Goal: Information Seeking & Learning: Learn about a topic

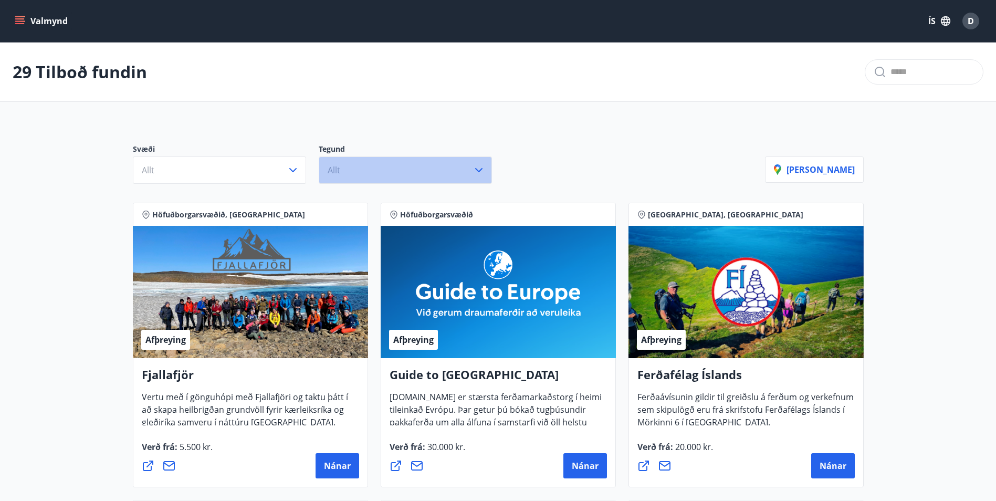
click at [465, 176] on button "Allt" at bounding box center [405, 169] width 173 height 27
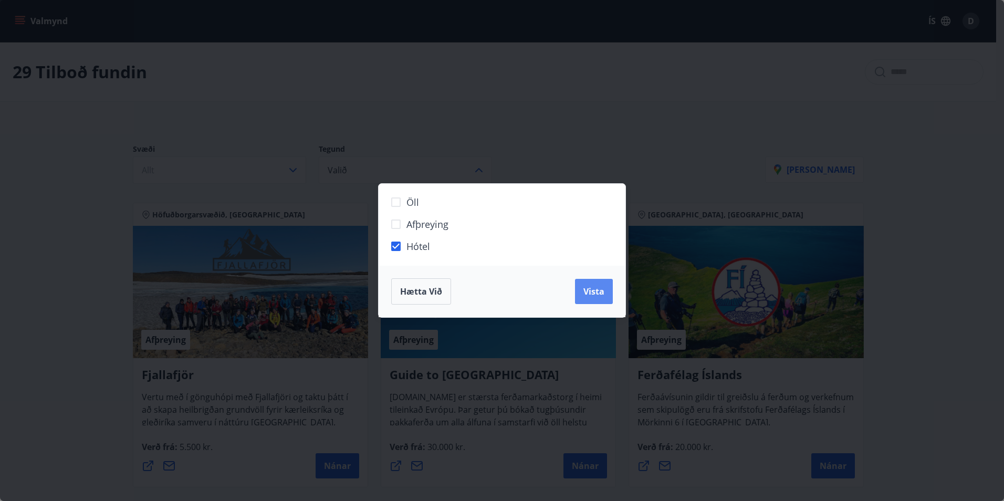
click at [590, 295] on span "Vista" at bounding box center [593, 292] width 21 height 12
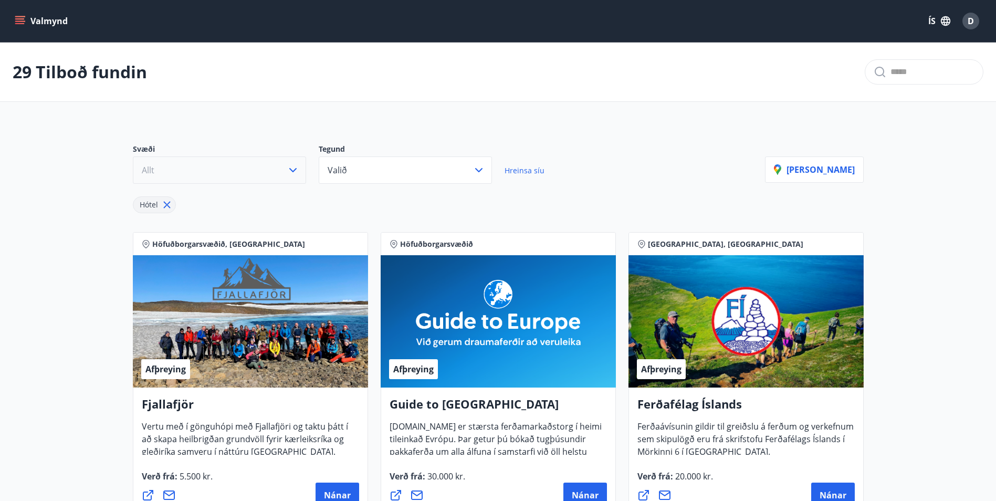
click at [298, 176] on button "Allt" at bounding box center [219, 169] width 173 height 27
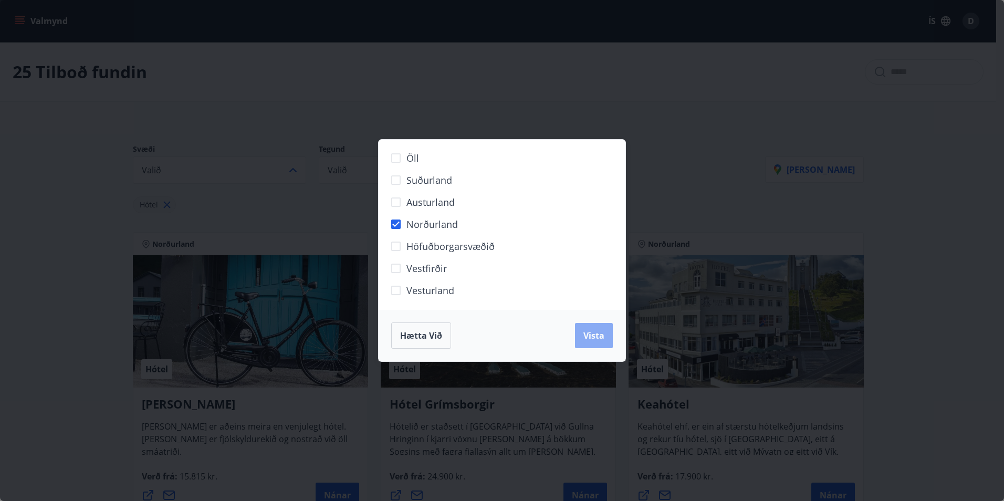
click at [601, 338] on span "Vista" at bounding box center [593, 336] width 21 height 12
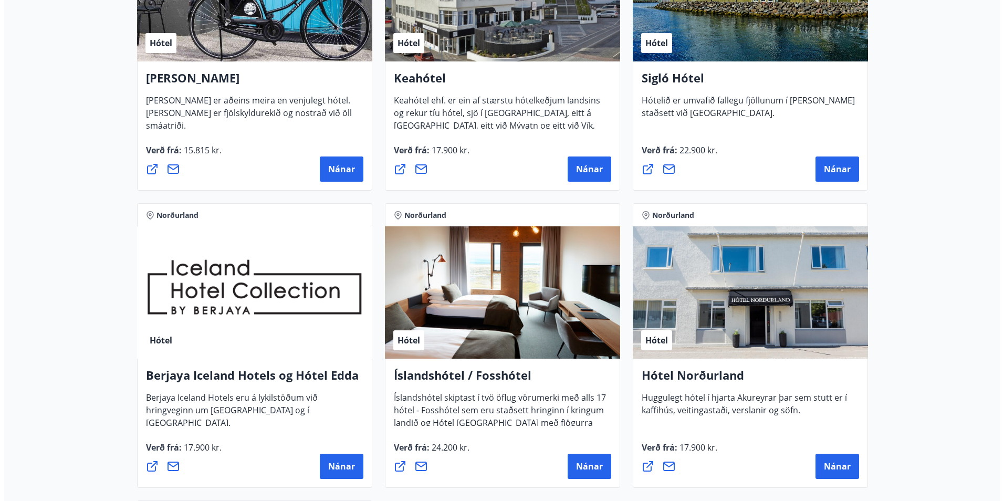
scroll to position [263, 0]
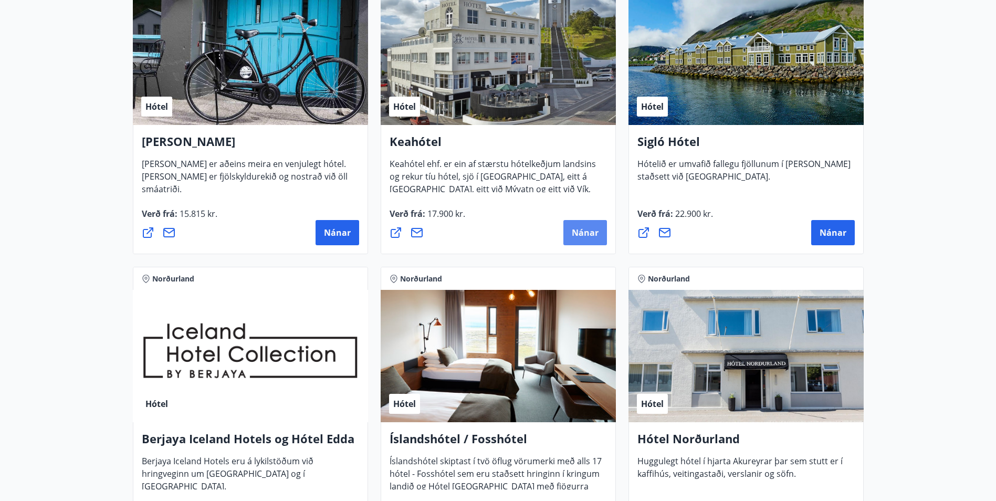
click at [585, 235] on span "Nánar" at bounding box center [585, 233] width 27 height 12
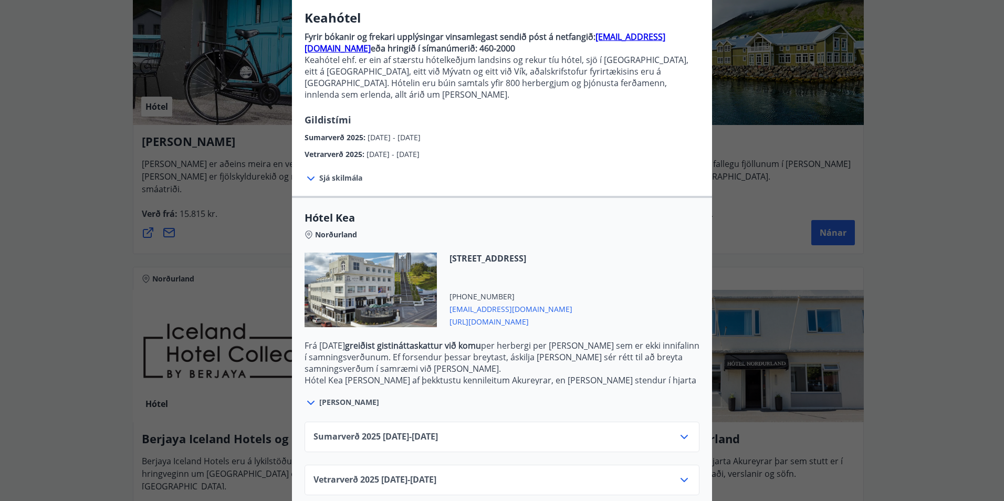
scroll to position [87, 0]
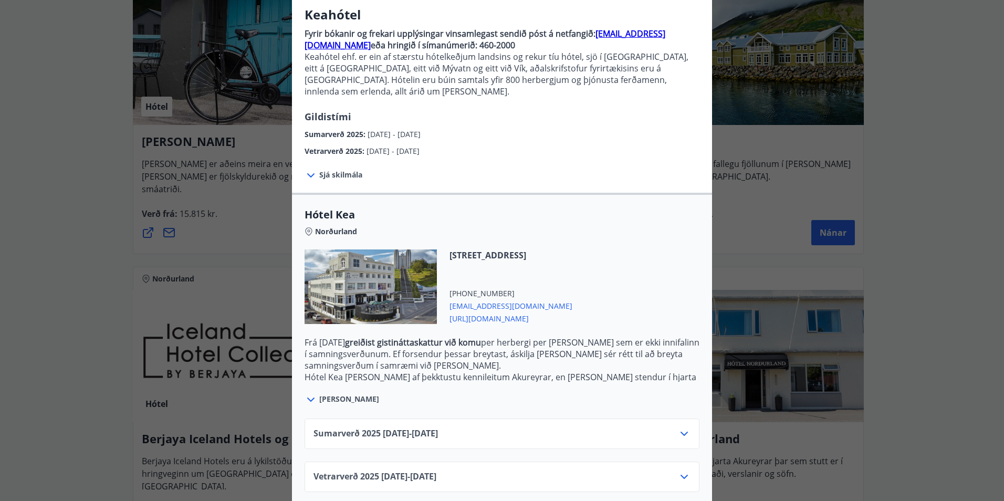
click at [681, 470] on icon at bounding box center [684, 476] width 13 height 13
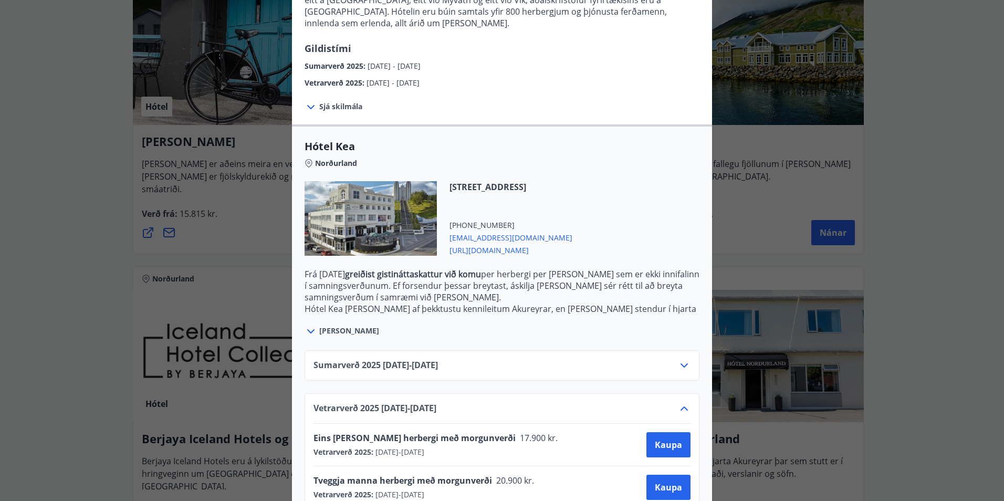
scroll to position [172, 0]
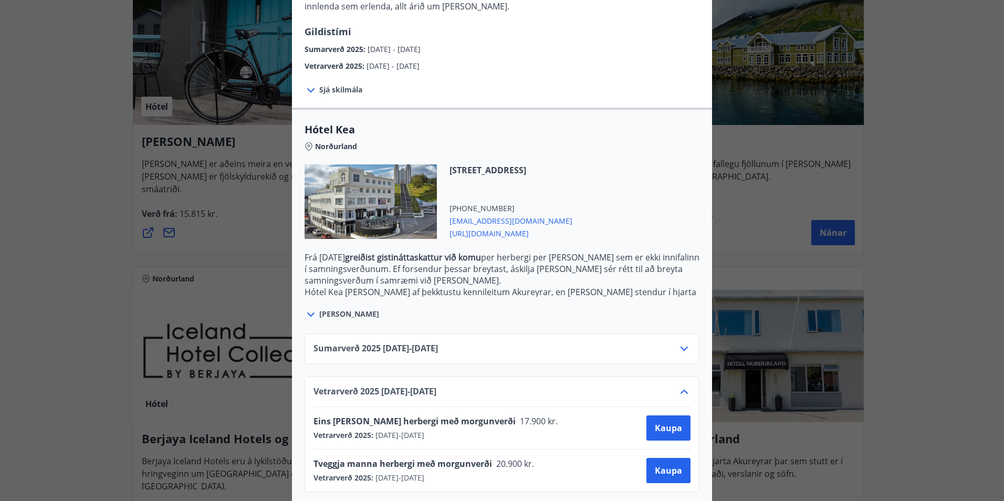
click at [680, 390] on icon at bounding box center [683, 392] width 7 height 4
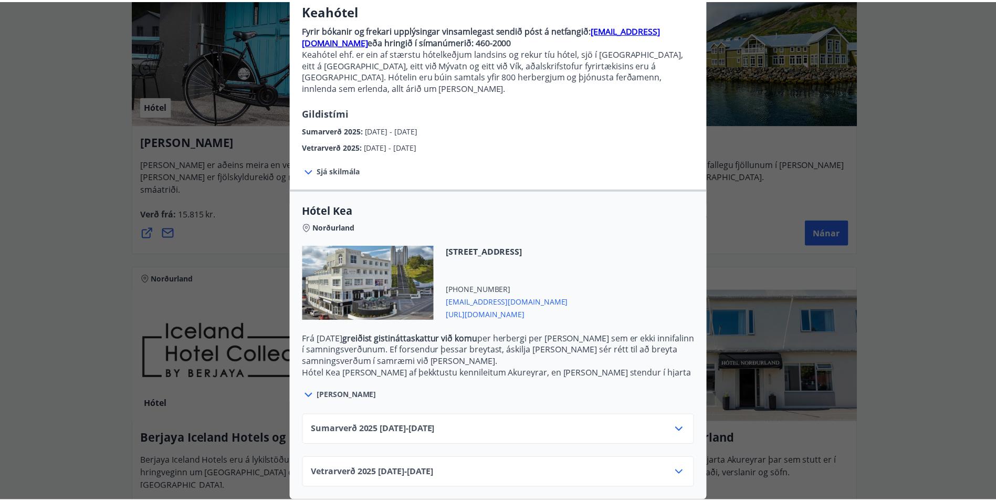
scroll to position [87, 0]
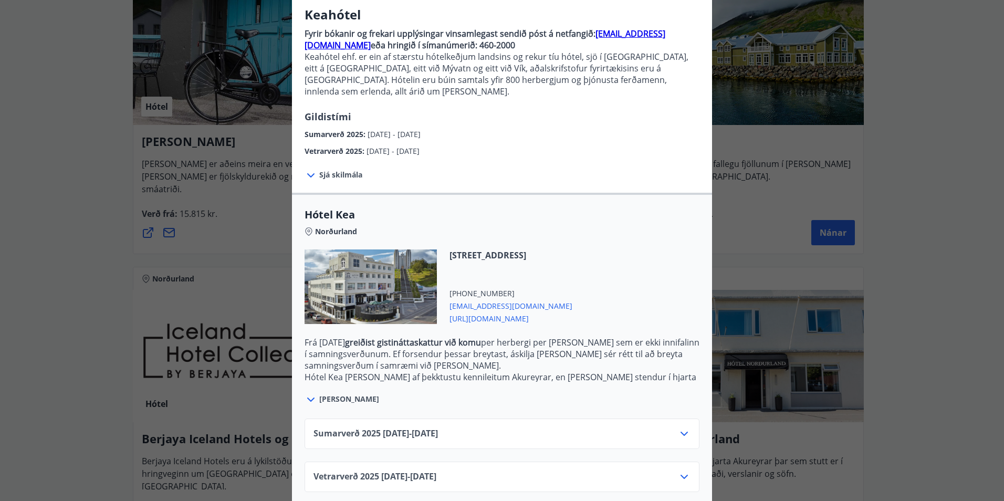
click at [98, 217] on div "Keahótel Fyrir bókanir og frekari upplýsingar vinsamlegast sendið póst á netfan…" at bounding box center [502, 163] width 1004 height 501
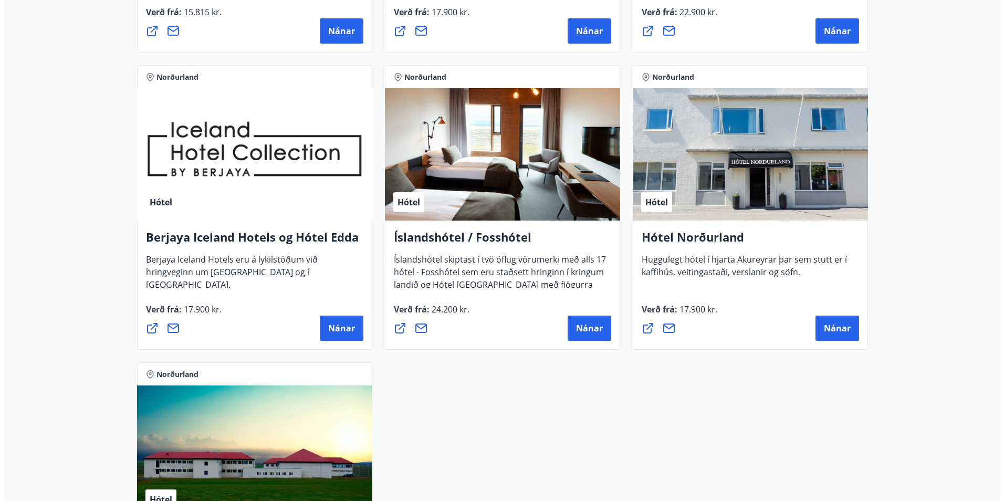
scroll to position [473, 0]
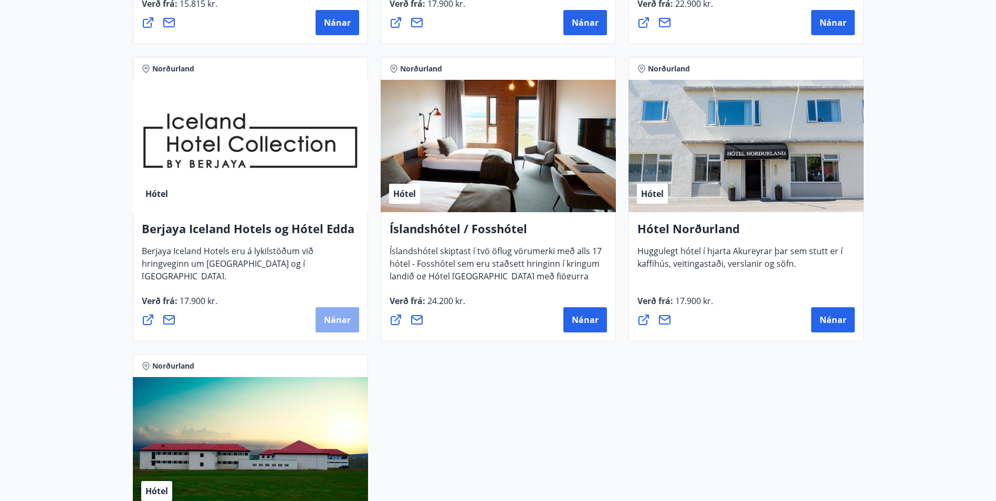
click at [339, 323] on span "Nánar" at bounding box center [337, 320] width 27 height 12
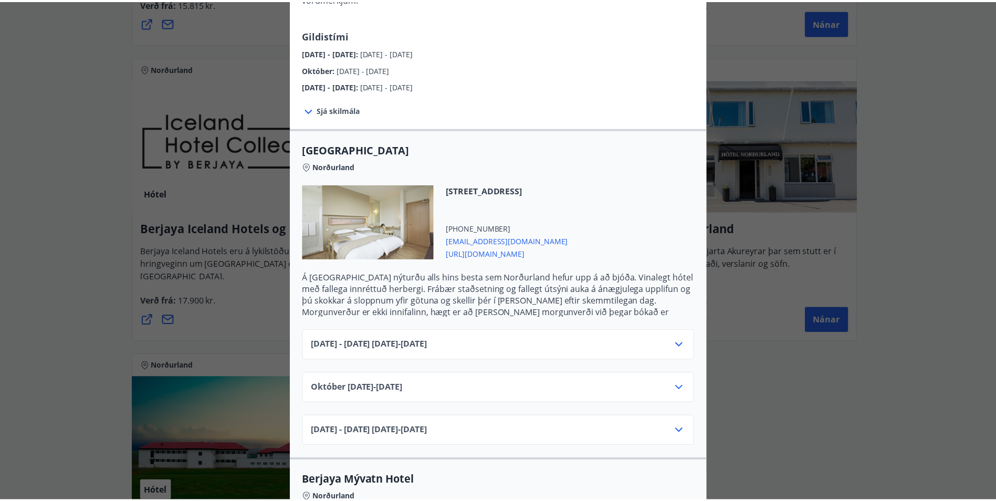
scroll to position [210, 0]
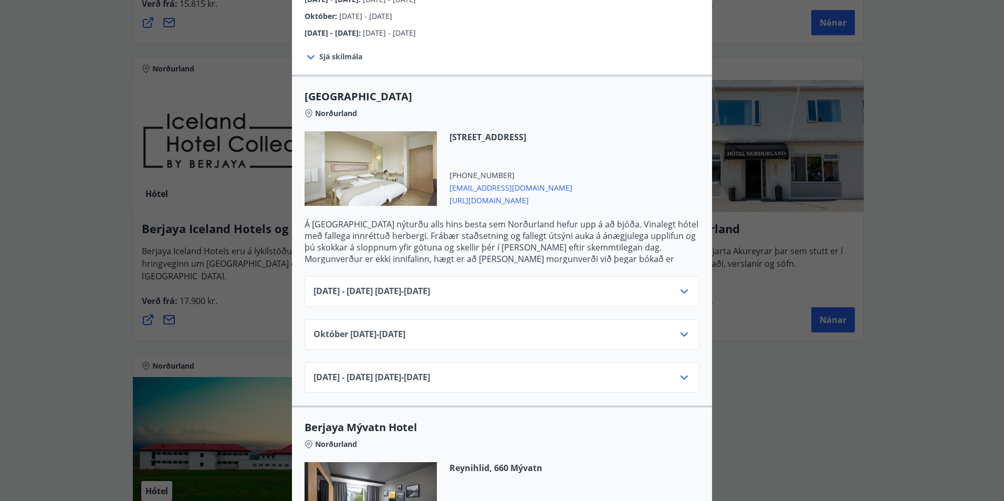
click at [681, 328] on icon at bounding box center [684, 334] width 13 height 13
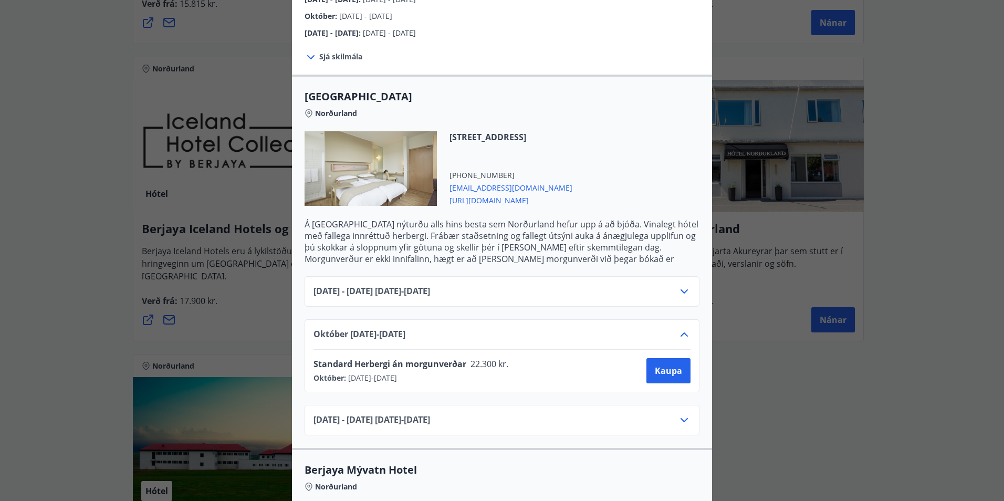
click at [681, 328] on icon at bounding box center [684, 334] width 13 height 13
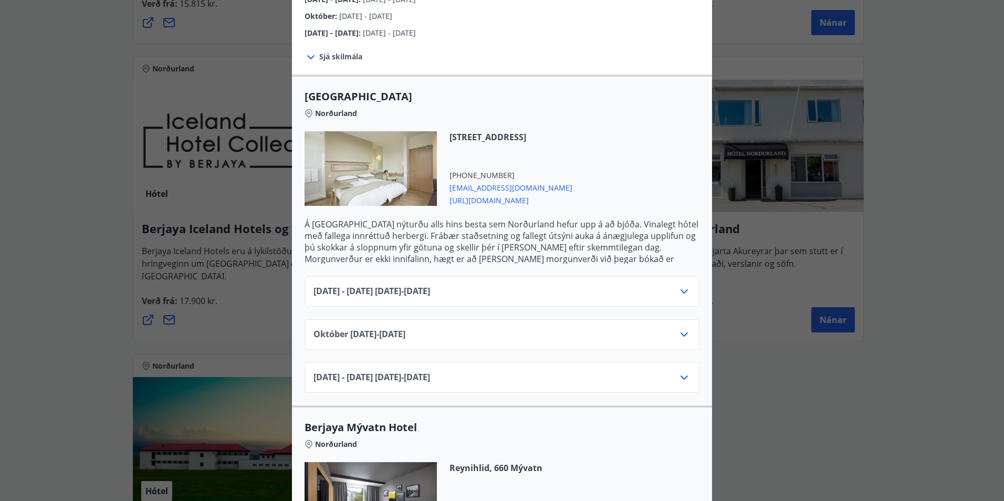
click at [77, 255] on div "Berjaya Iceland Hotels og Hótel Edda Berjaya Iceland Hotels og Hótel Edda eru h…" at bounding box center [502, 40] width 1004 height 501
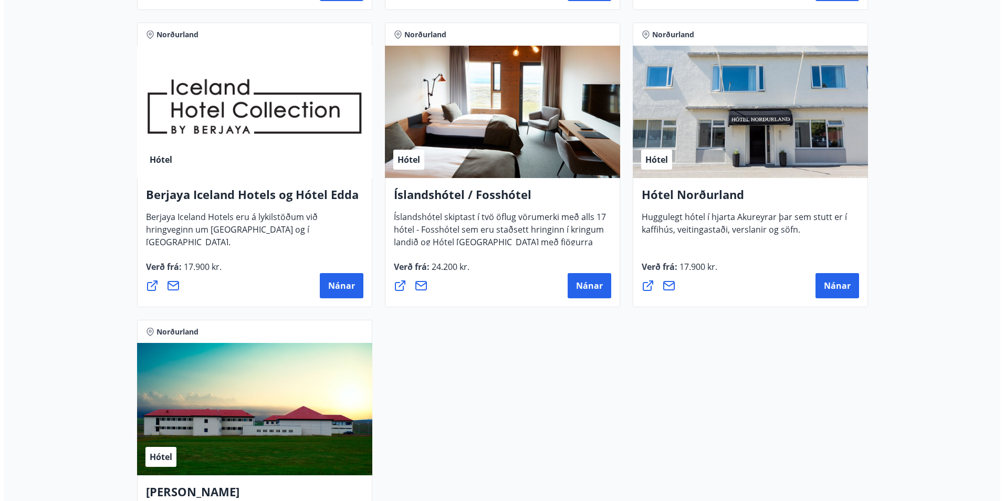
scroll to position [525, 0]
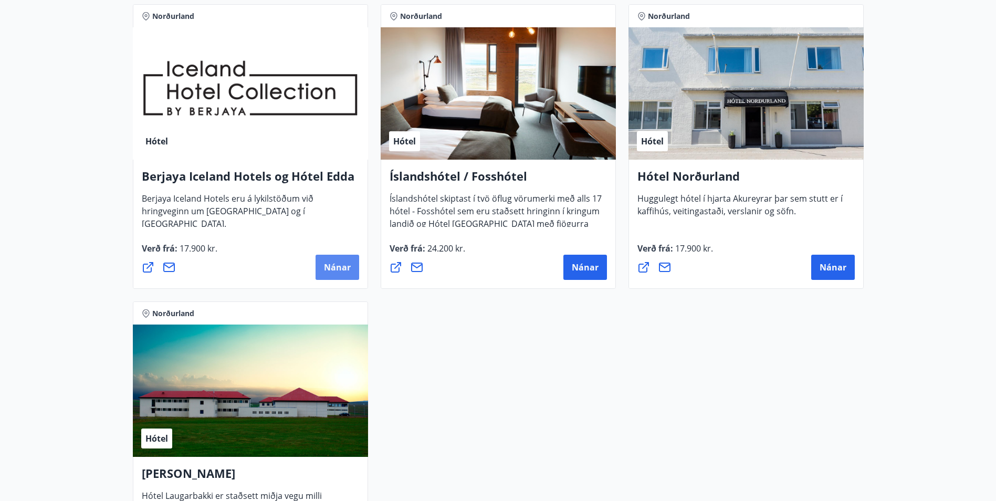
click at [339, 260] on button "Nánar" at bounding box center [338, 267] width 44 height 25
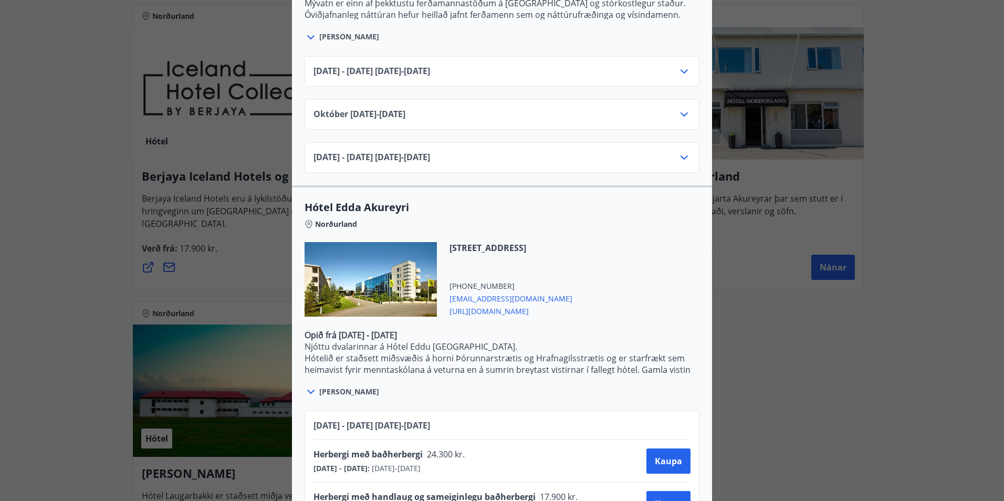
scroll to position [818, 0]
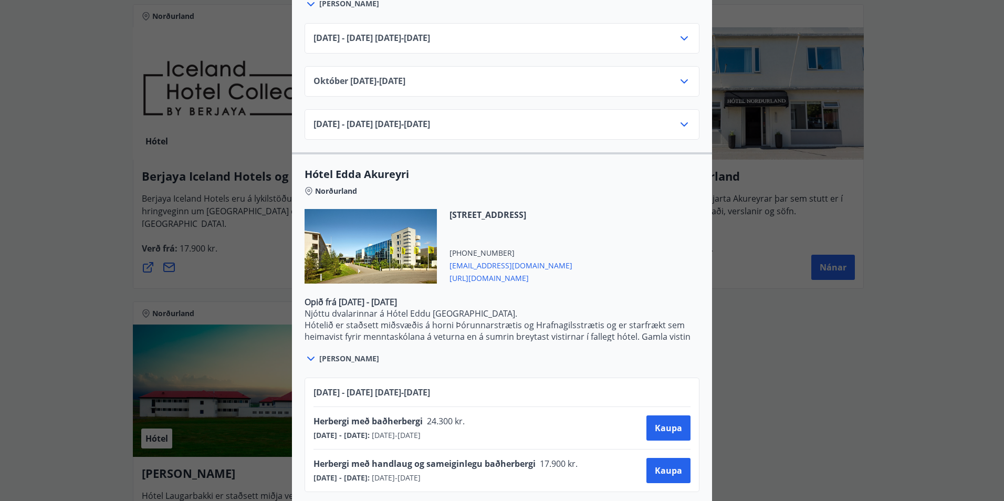
click at [82, 206] on div "Berjaya Iceland Hotels og Hótel Edda Berjaya Iceland Hotels og Hótel Edda eru h…" at bounding box center [502, 250] width 1004 height 501
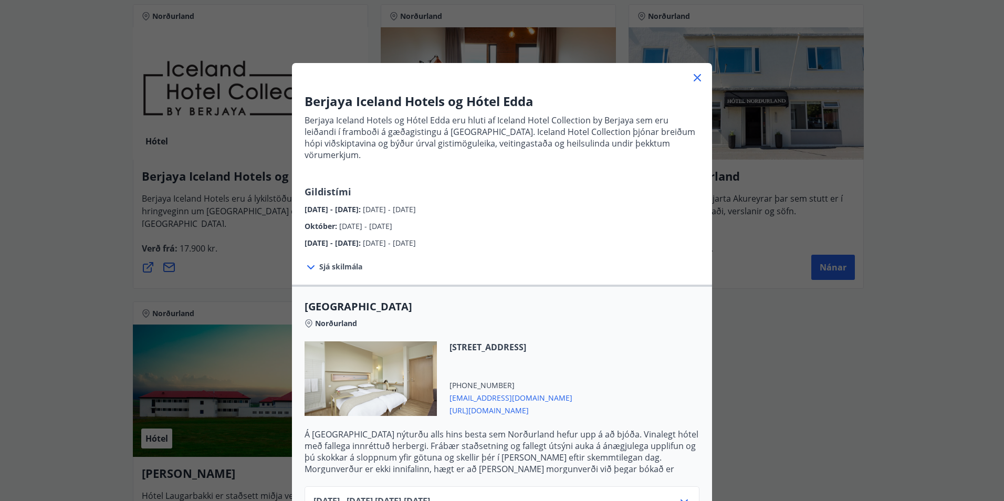
click at [124, 180] on div "Berjaya Iceland Hotels og Hótel Edda Berjaya Iceland Hotels og Hótel Edda eru h…" at bounding box center [502, 250] width 1004 height 501
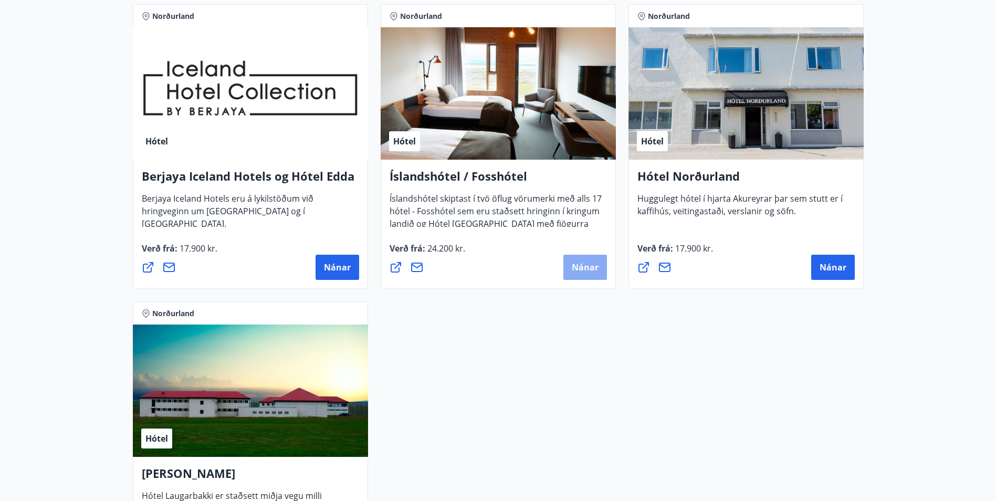
click at [597, 276] on button "Nánar" at bounding box center [585, 267] width 44 height 25
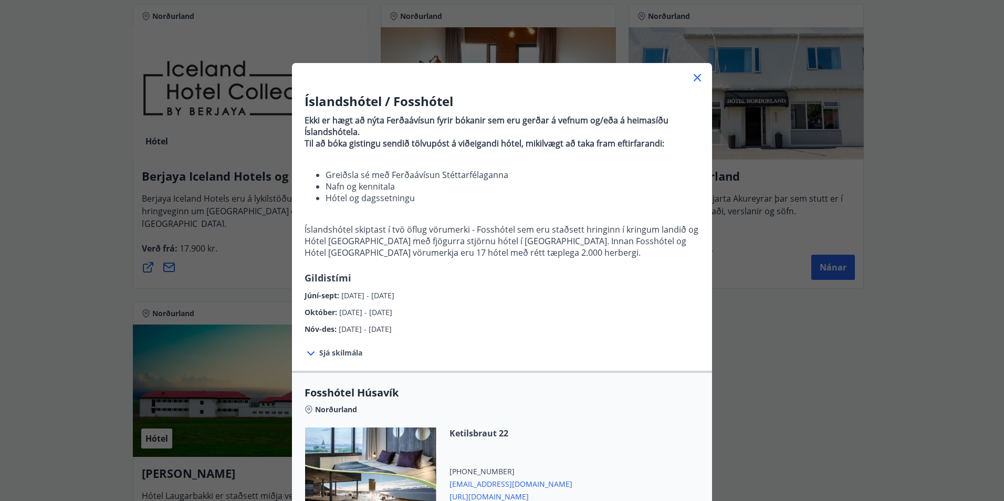
click at [833, 392] on div "Íslandshótel / Fosshótel Ekki er hægt að nýta Ferðaávísun fyrir bókanir sem eru…" at bounding box center [502, 250] width 1004 height 501
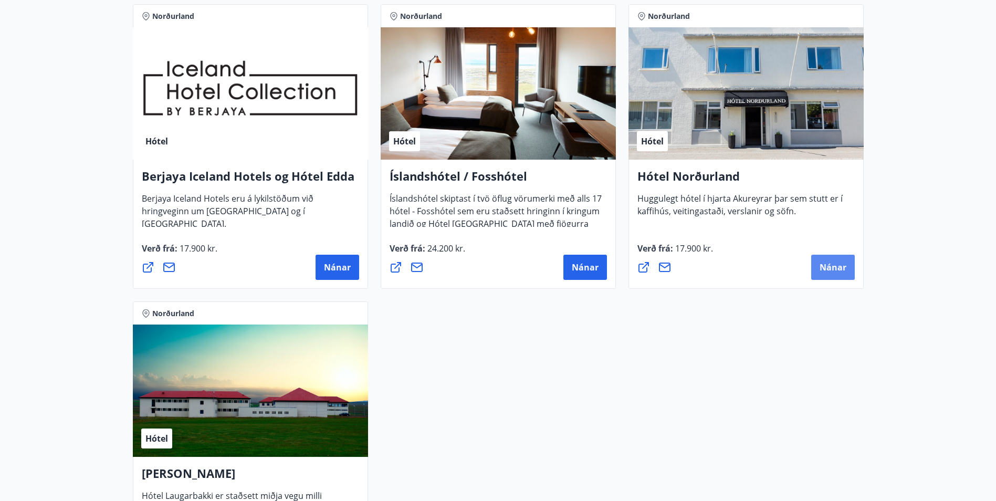
click at [838, 271] on span "Nánar" at bounding box center [833, 267] width 27 height 12
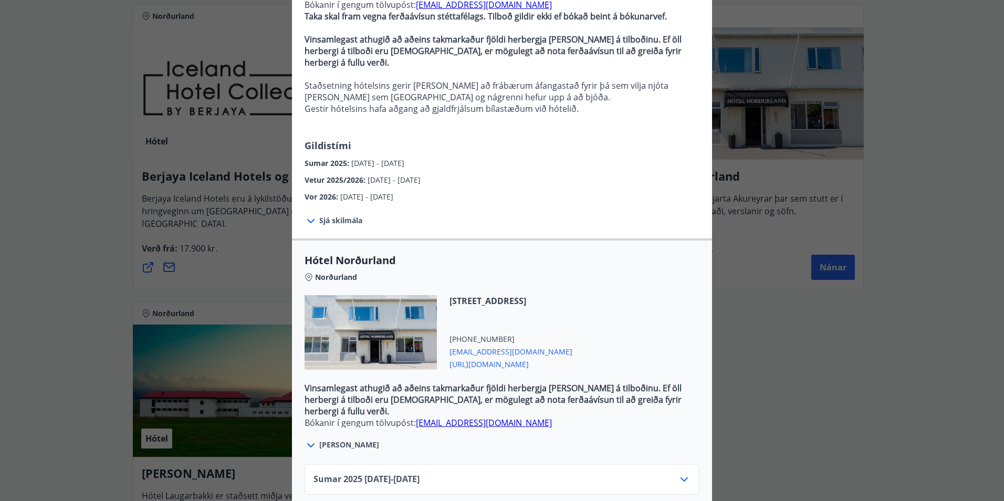
scroll to position [204, 0]
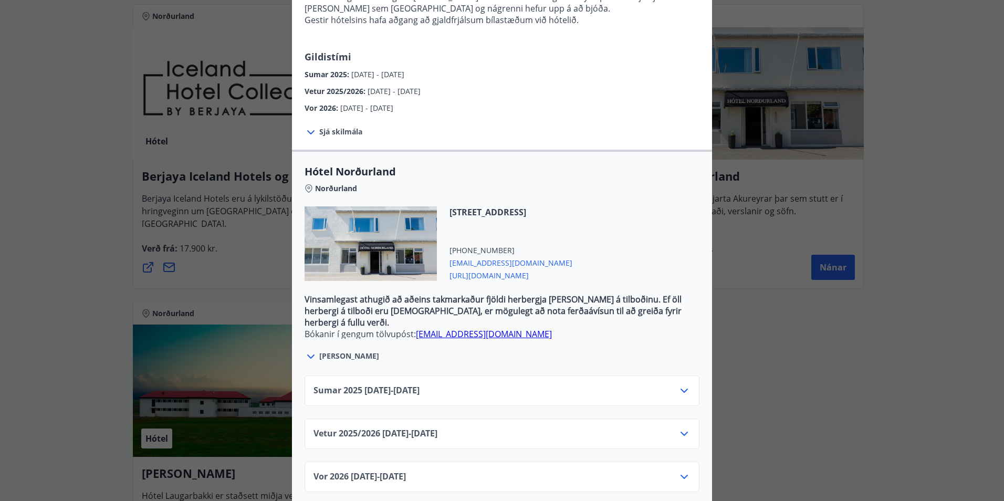
click at [673, 427] on div "Vetur 2025/[PHONE_NUMBER][DATE] - [DATE]" at bounding box center [501, 437] width 377 height 21
click at [679, 418] on div "Vetur 2025/[PHONE_NUMBER][DATE] - [DATE]" at bounding box center [502, 433] width 395 height 30
click at [684, 427] on icon at bounding box center [684, 433] width 13 height 13
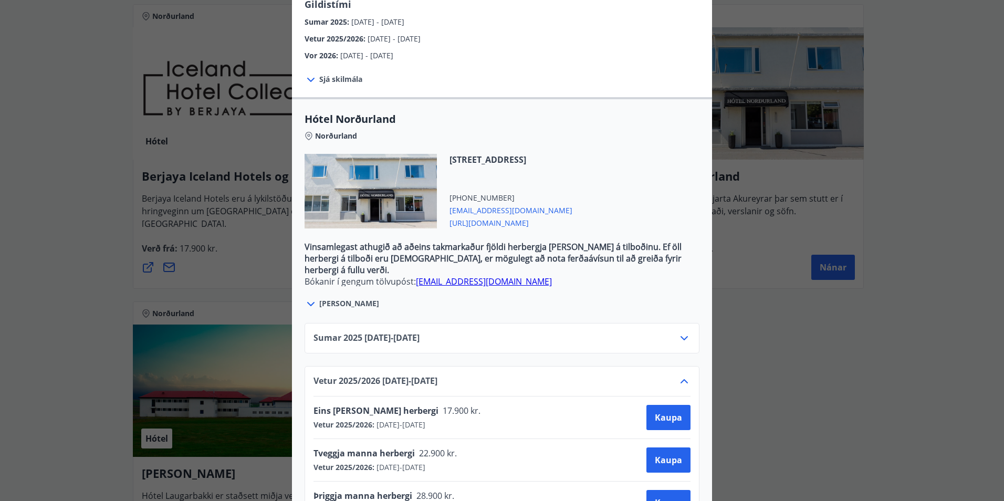
scroll to position [332, 0]
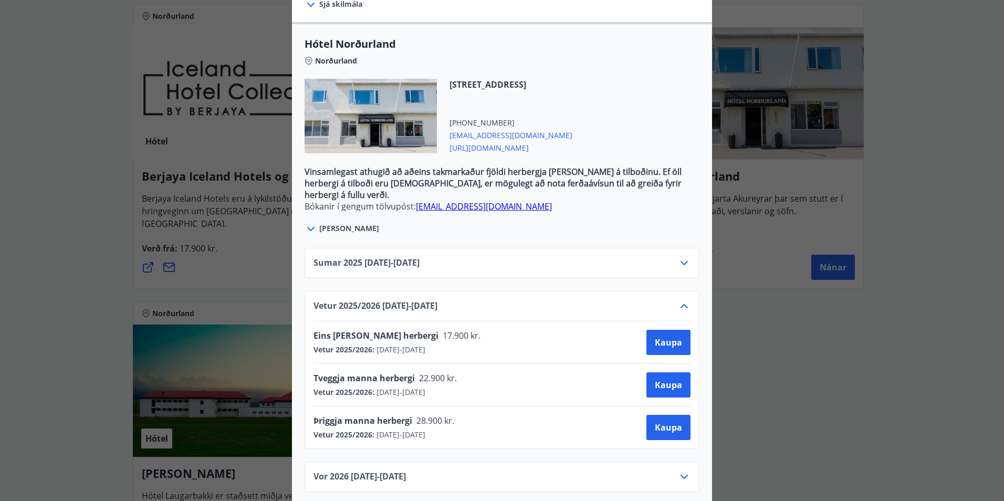
click at [61, 224] on div "Hótel Norðurland Bókanir í gengum tölvupóst: [EMAIL_ADDRESS][DOMAIN_NAME] Taka …" at bounding box center [502, 250] width 1004 height 501
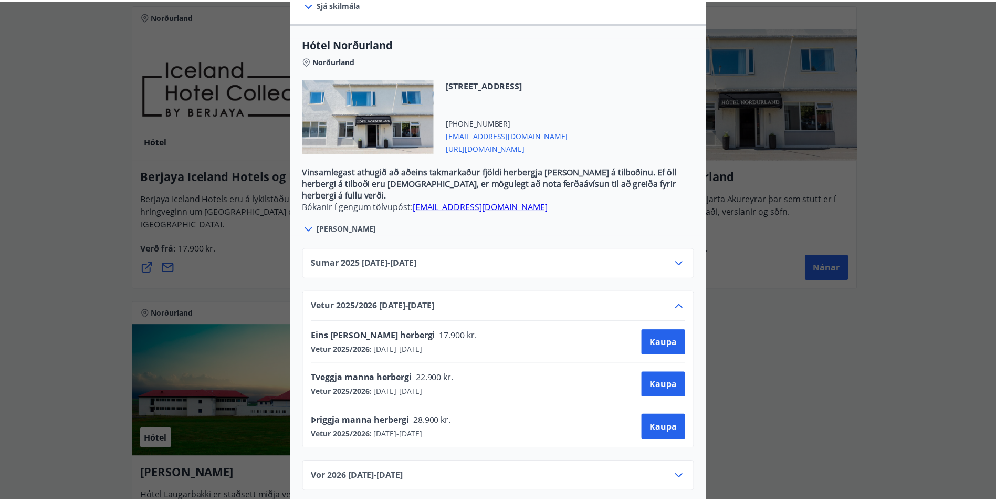
scroll to position [0, 0]
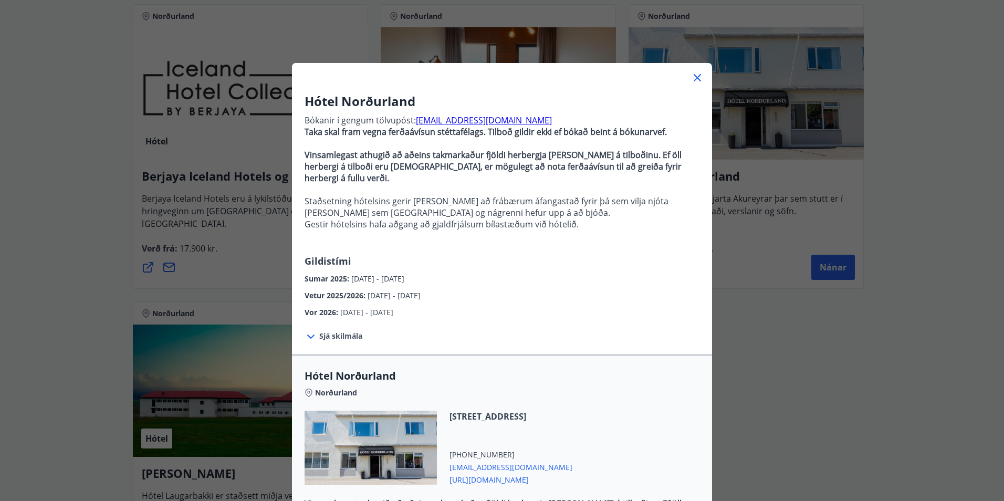
click at [61, 224] on div "Hótel Norðurland Bókanir í gengum tölvupóst: [EMAIL_ADDRESS][DOMAIN_NAME] Taka …" at bounding box center [502, 250] width 1004 height 501
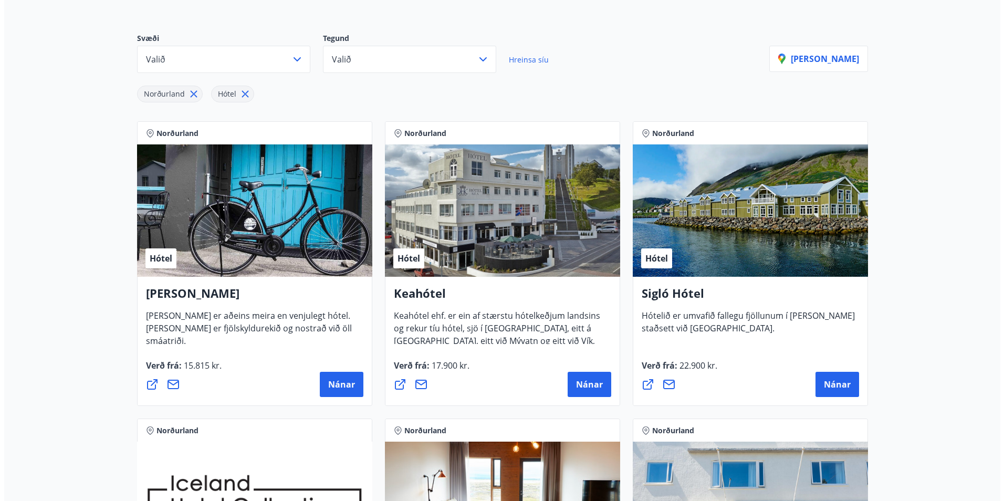
scroll to position [105, 0]
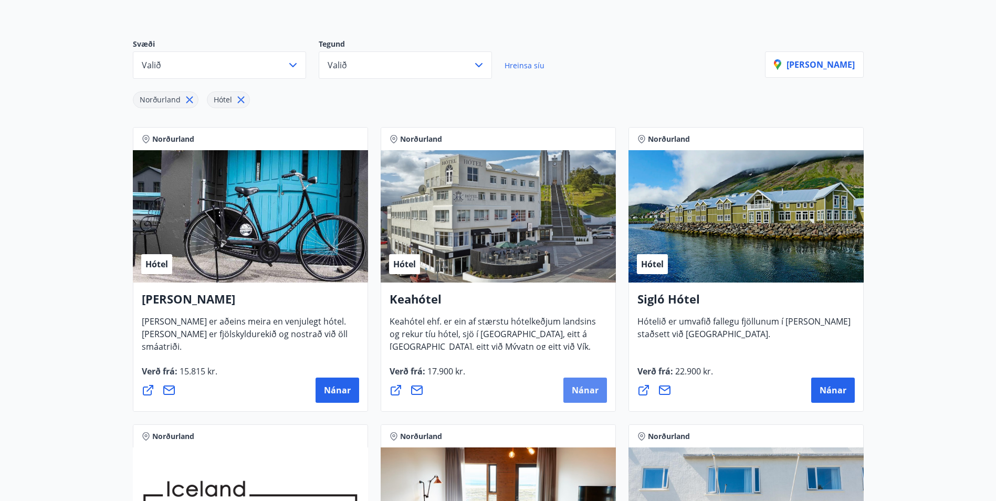
click at [600, 394] on button "Nánar" at bounding box center [585, 389] width 44 height 25
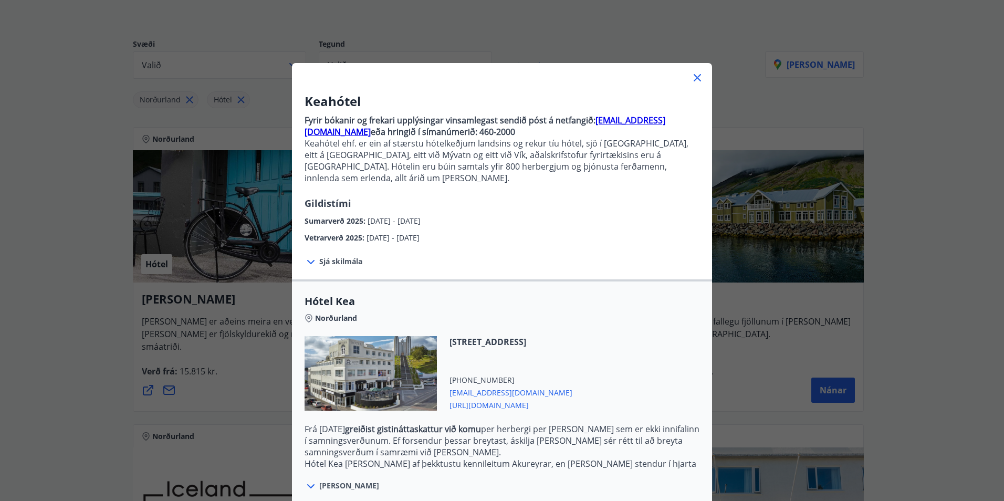
scroll to position [87, 0]
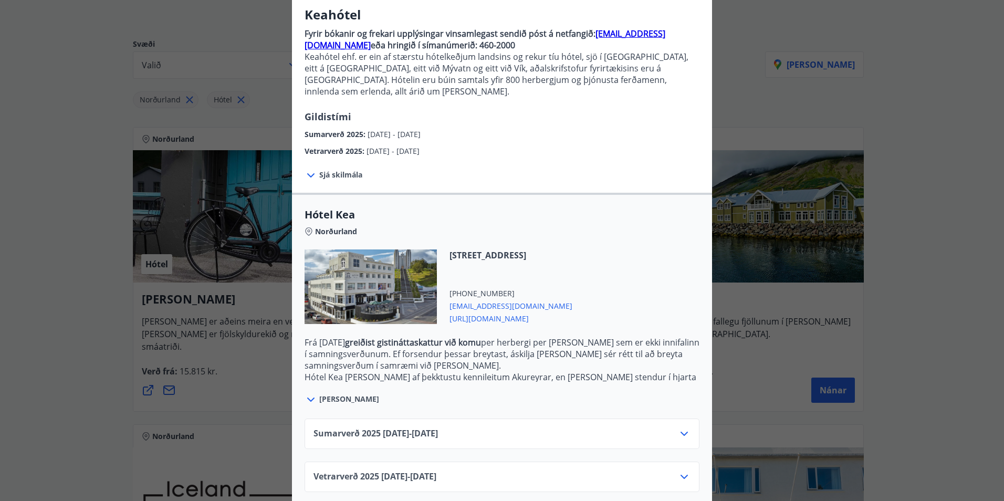
click at [319, 394] on span "[PERSON_NAME]" at bounding box center [349, 399] width 60 height 11
click at [681, 475] on icon at bounding box center [683, 477] width 7 height 4
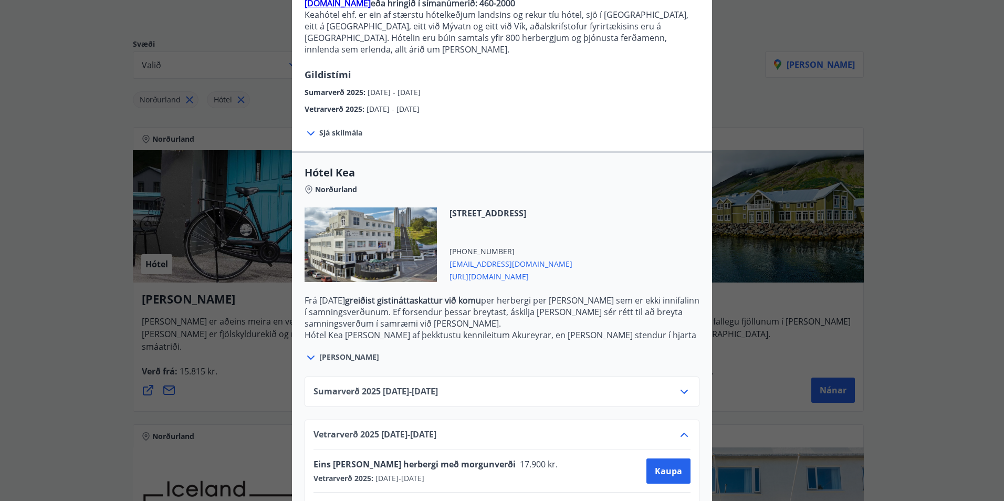
scroll to position [172, 0]
